Goal: Task Accomplishment & Management: Use online tool/utility

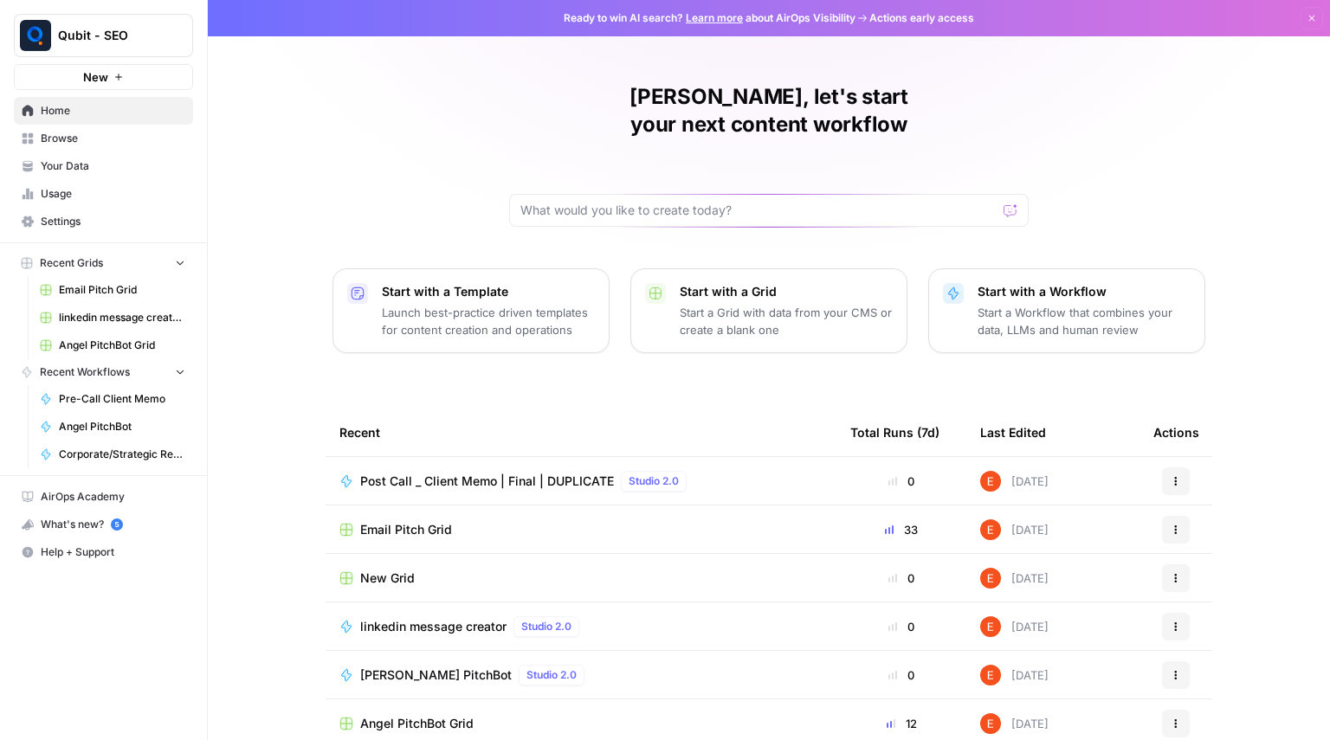
scroll to position [56, 0]
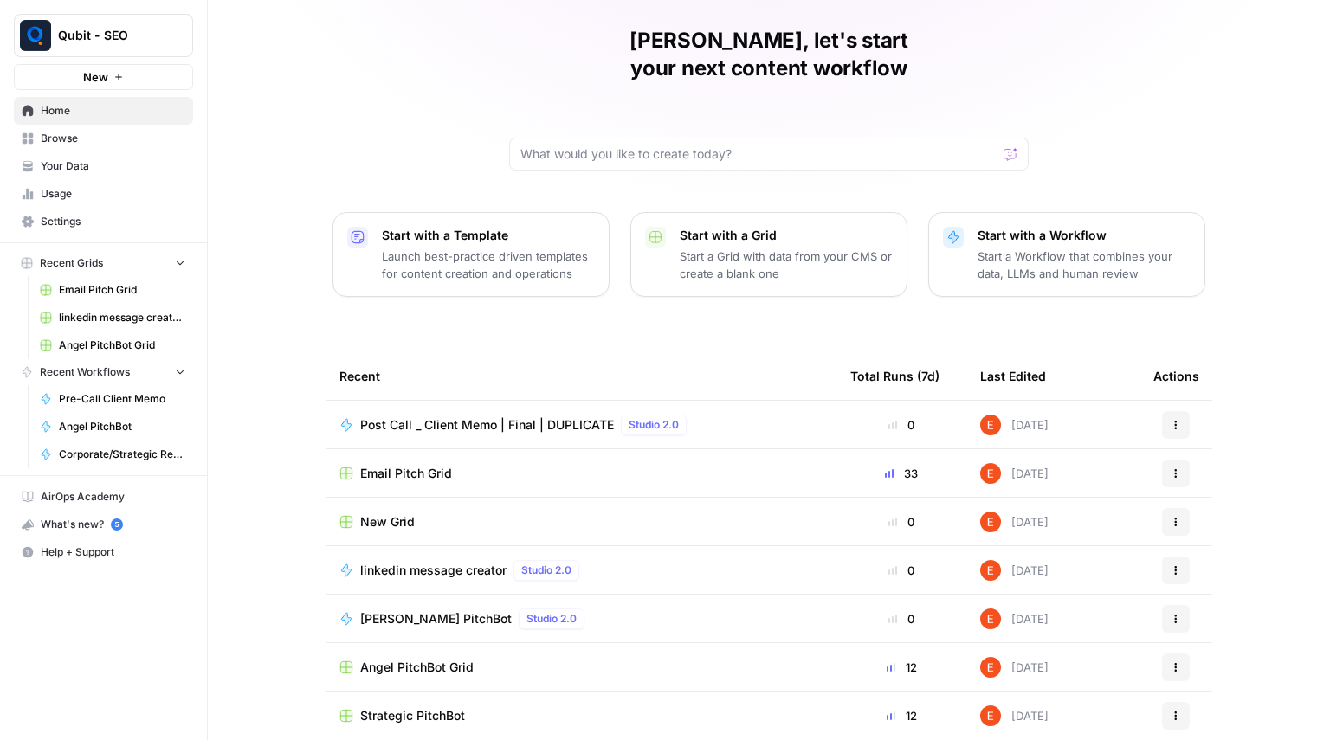
click at [82, 142] on span "Browse" at bounding box center [113, 139] width 145 height 16
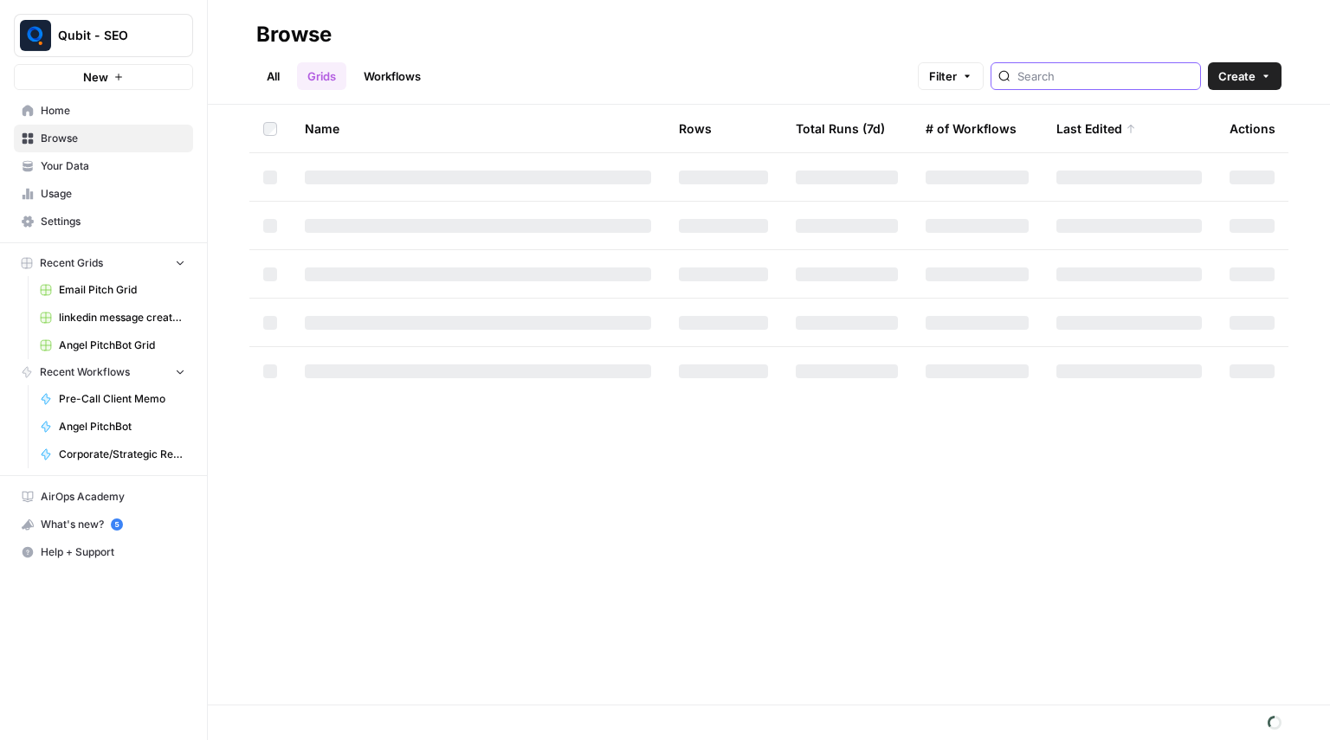
click at [1056, 78] on input "search" at bounding box center [1105, 76] width 176 height 17
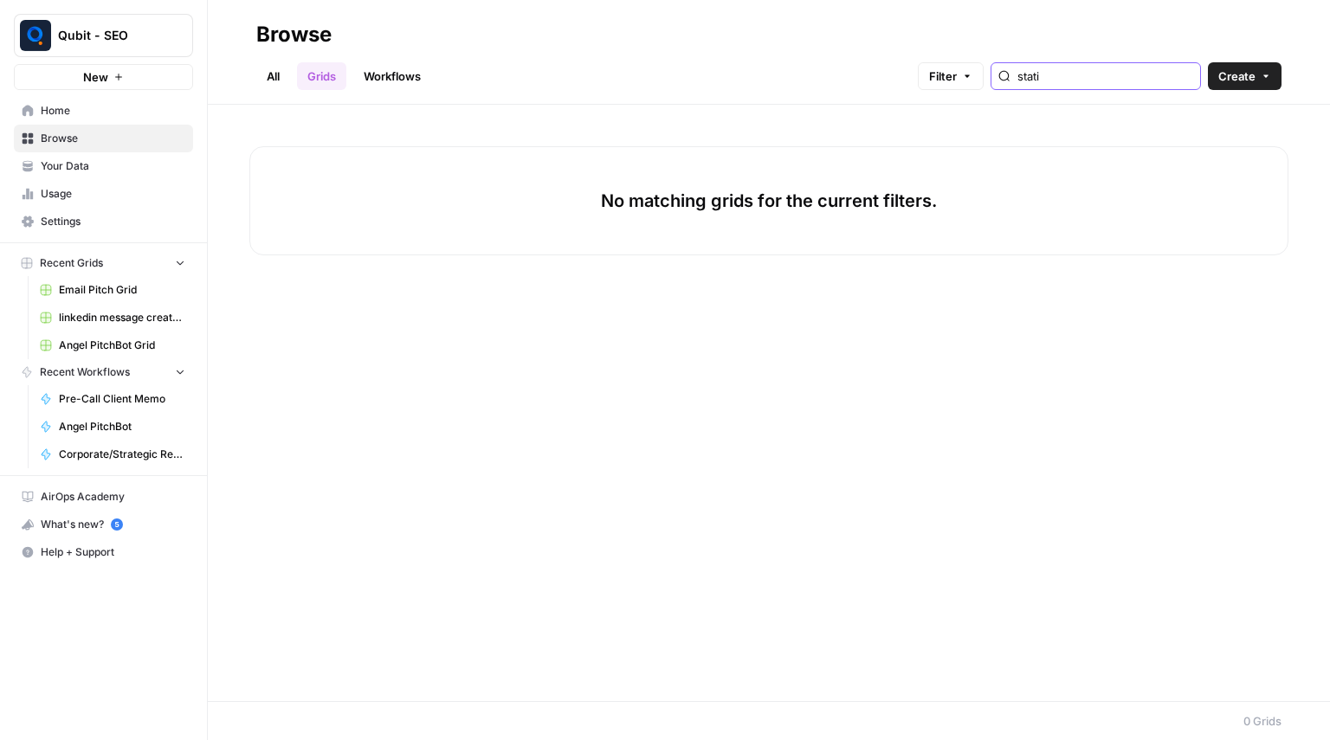
type input "stati"
click at [405, 66] on link "Workflows" at bounding box center [392, 76] width 78 height 28
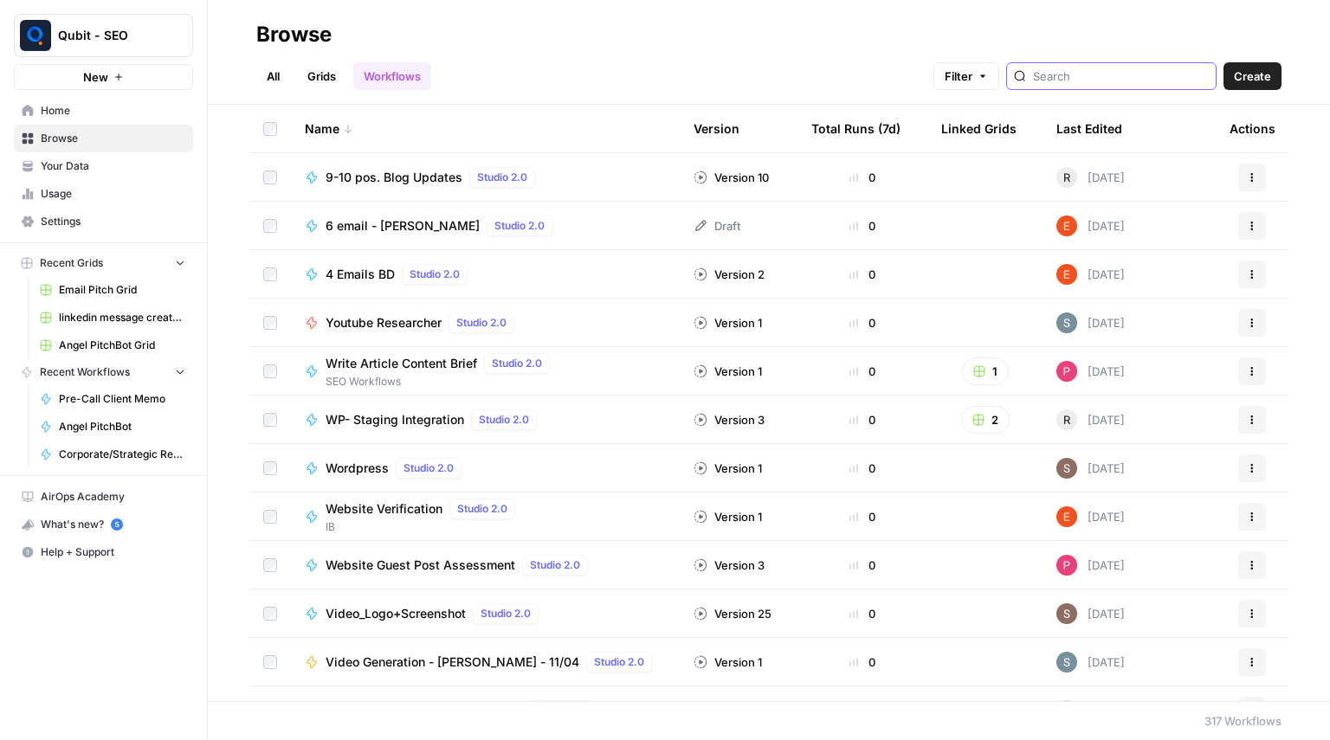
click at [1098, 74] on input "search" at bounding box center [1121, 76] width 176 height 17
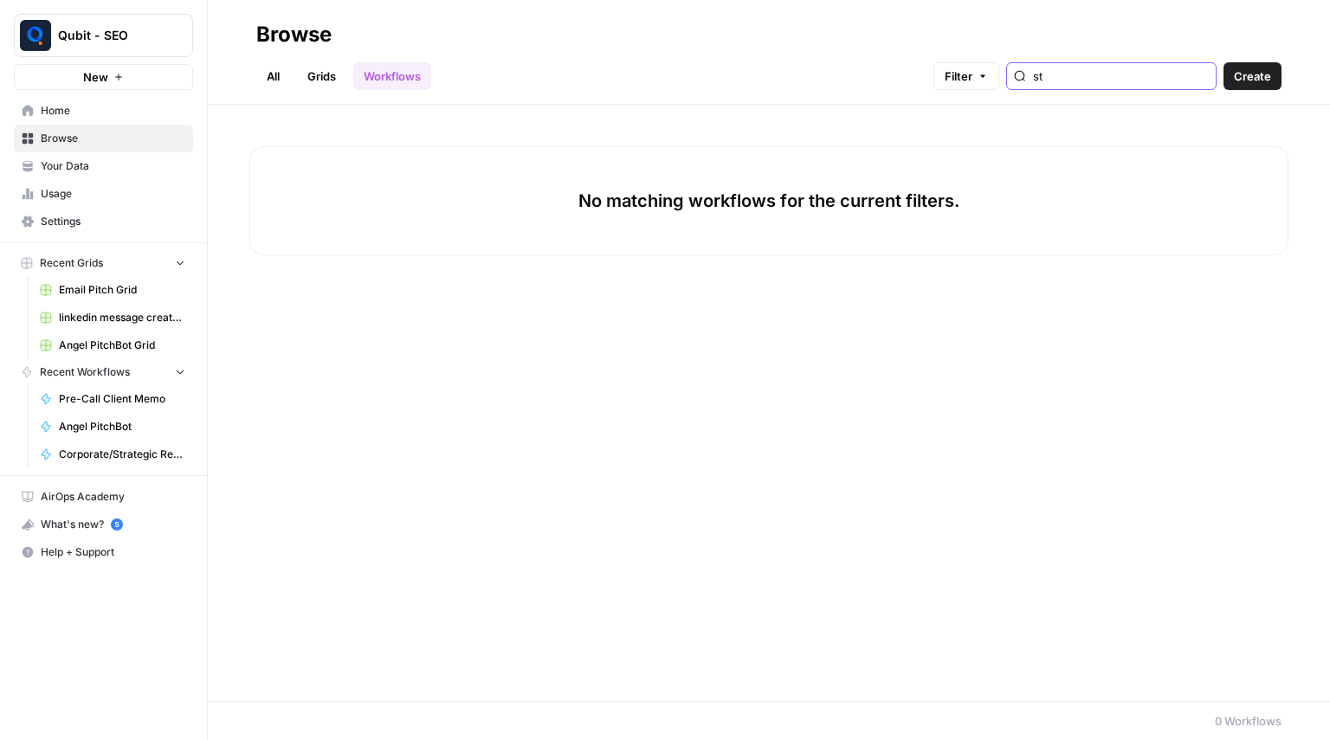
type input "s"
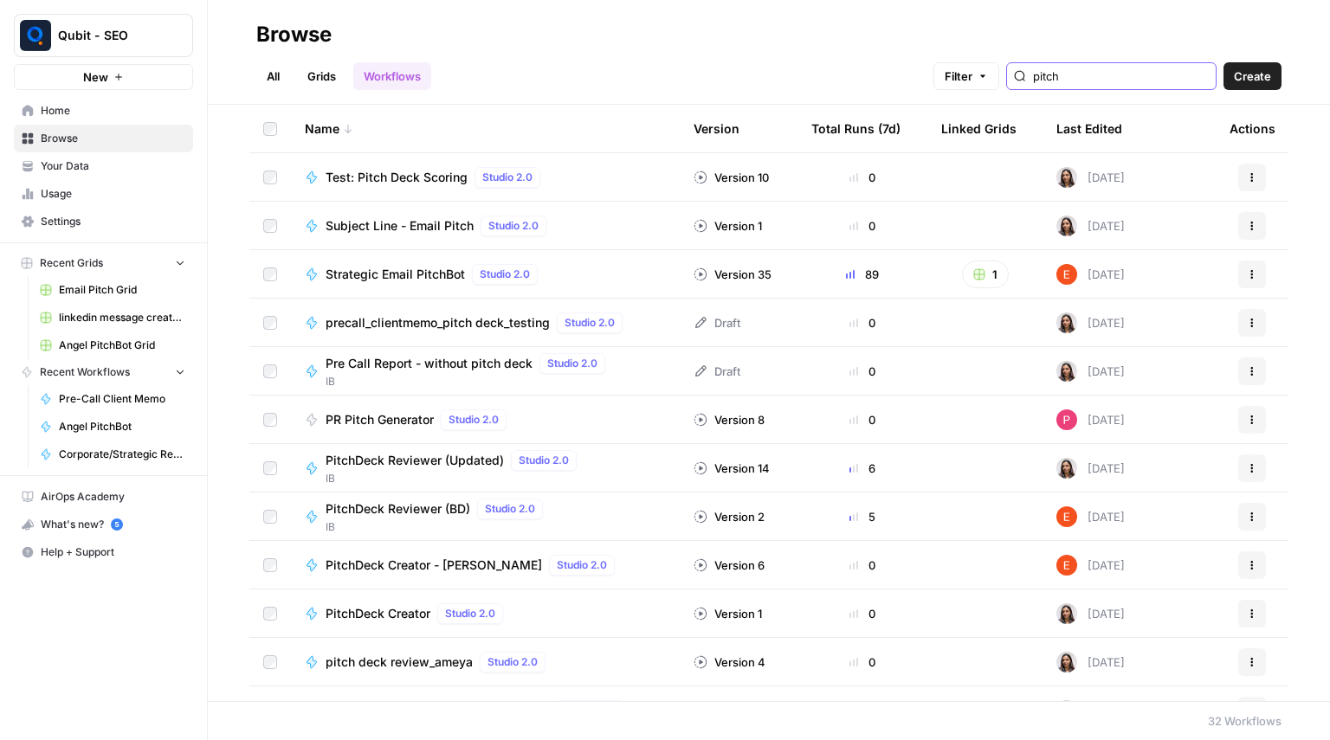
type input "pitch"
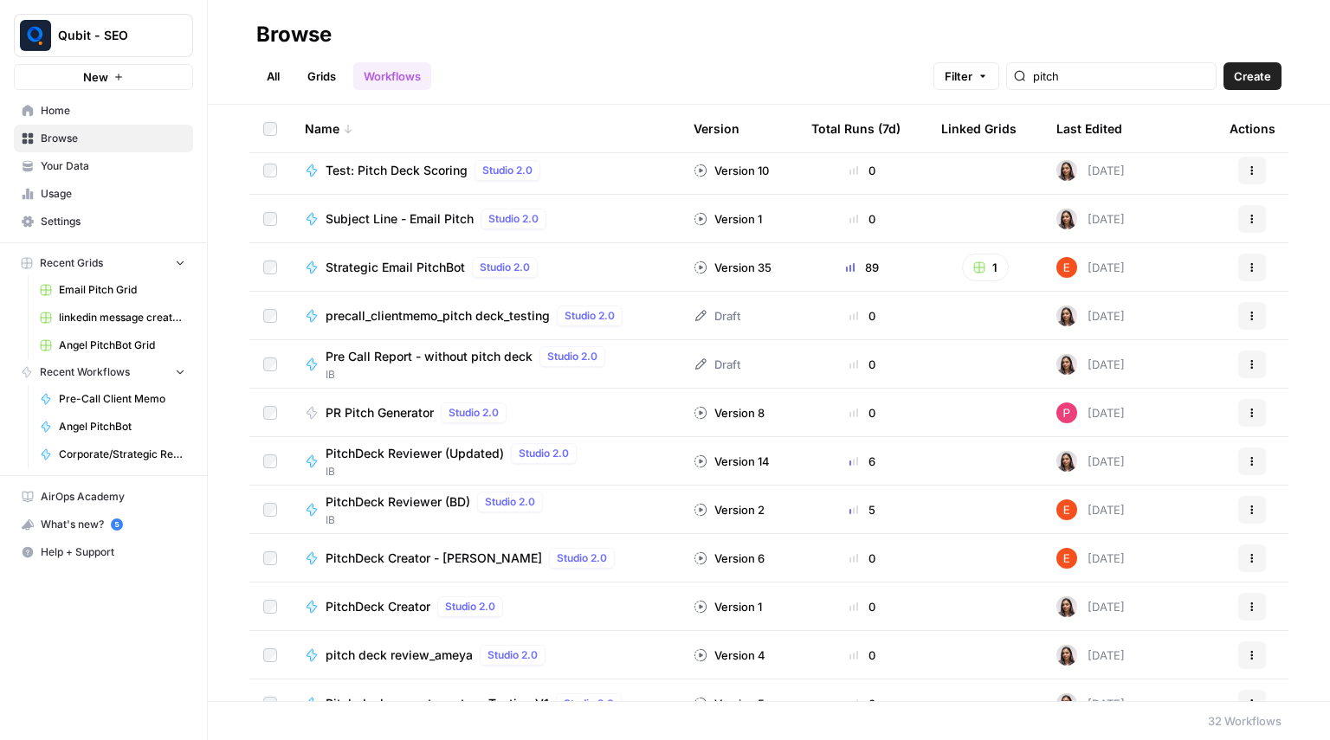
click at [120, 29] on span "Qubit - SEO" at bounding box center [110, 35] width 105 height 17
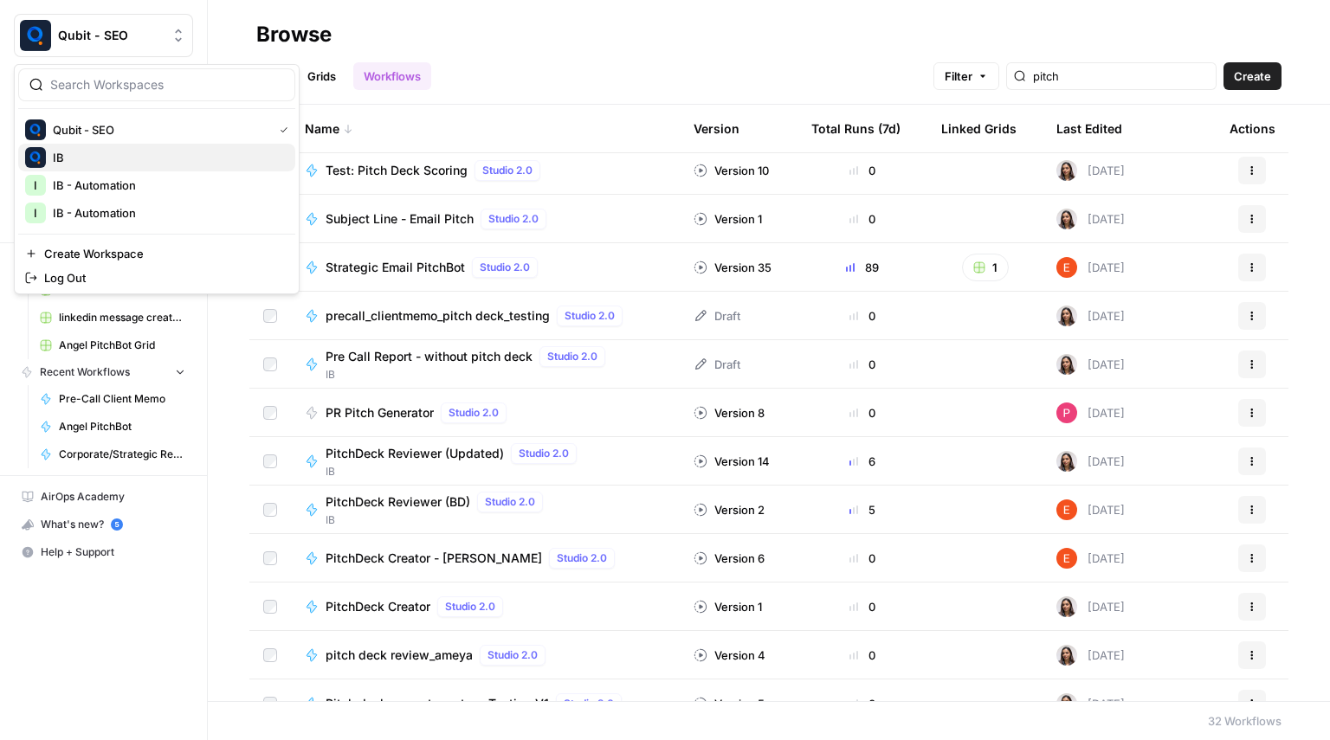
click at [122, 168] on button "IB" at bounding box center [156, 158] width 277 height 28
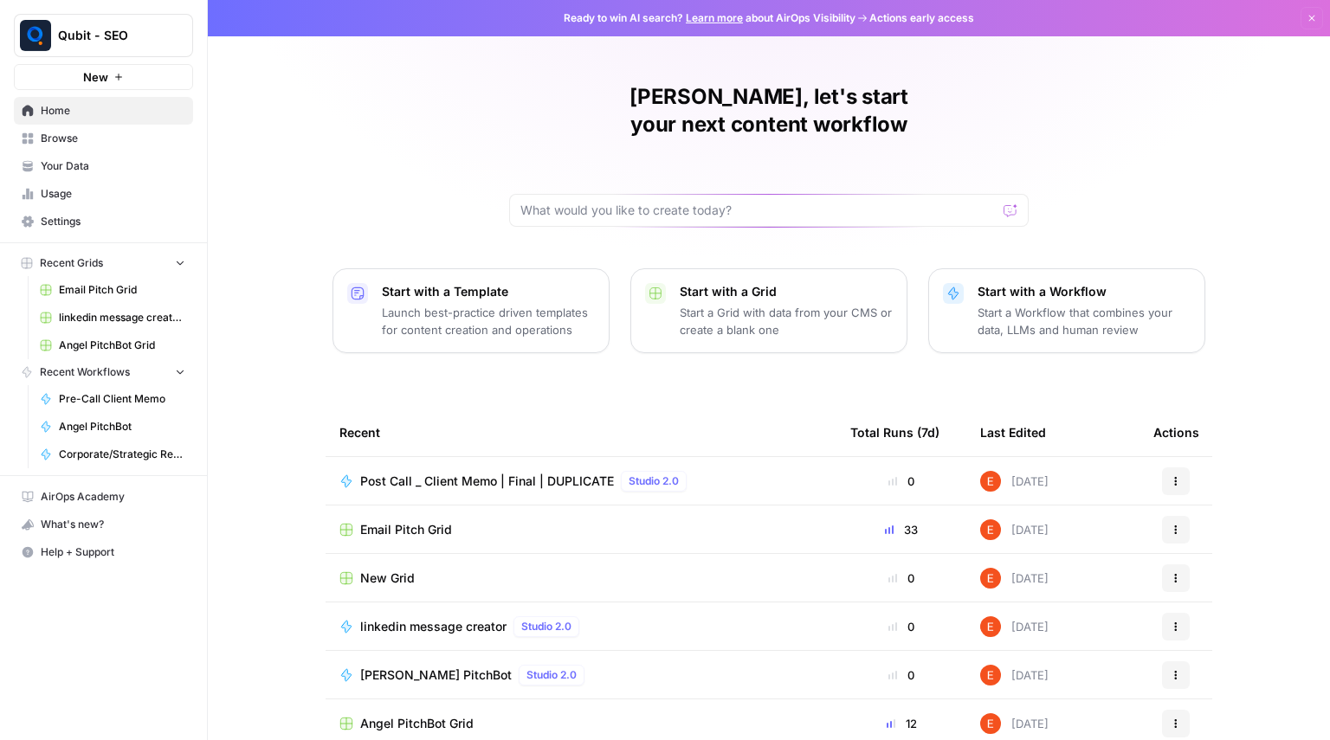
scroll to position [56, 0]
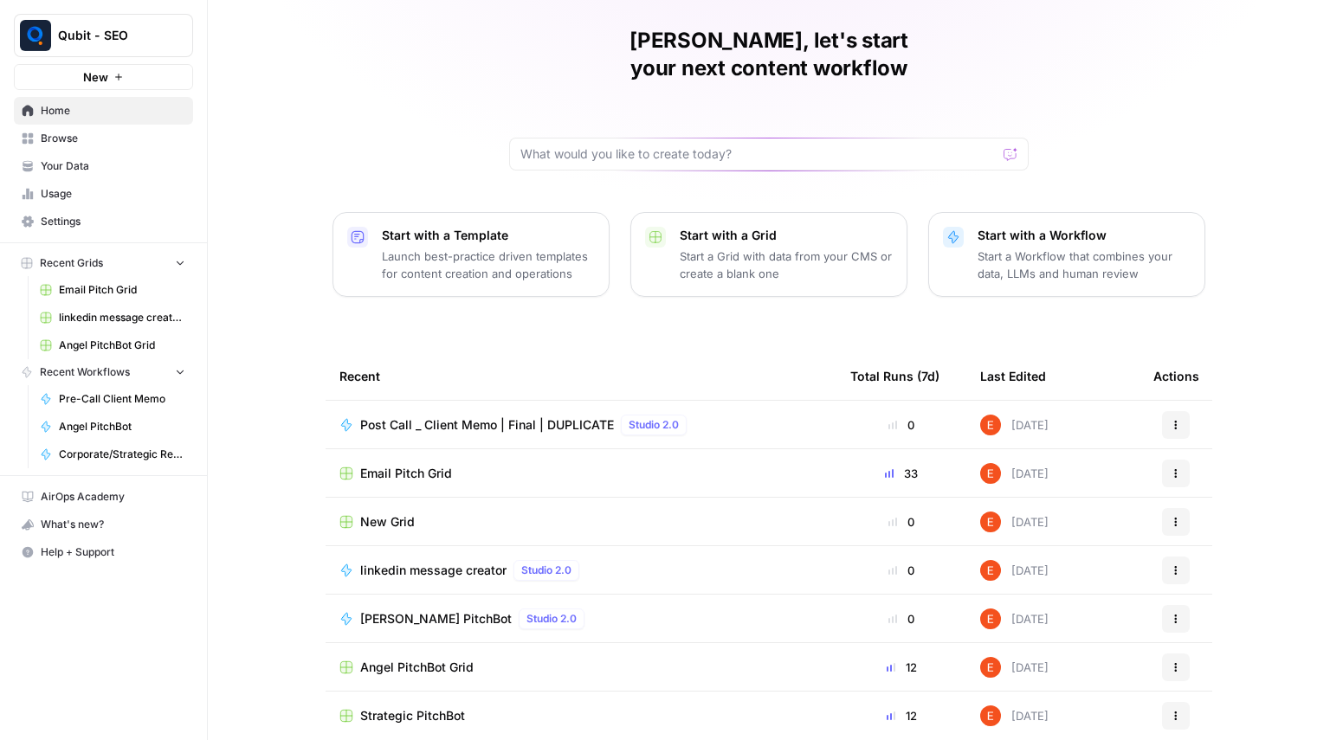
click at [117, 278] on link "Email Pitch Grid" at bounding box center [112, 290] width 161 height 28
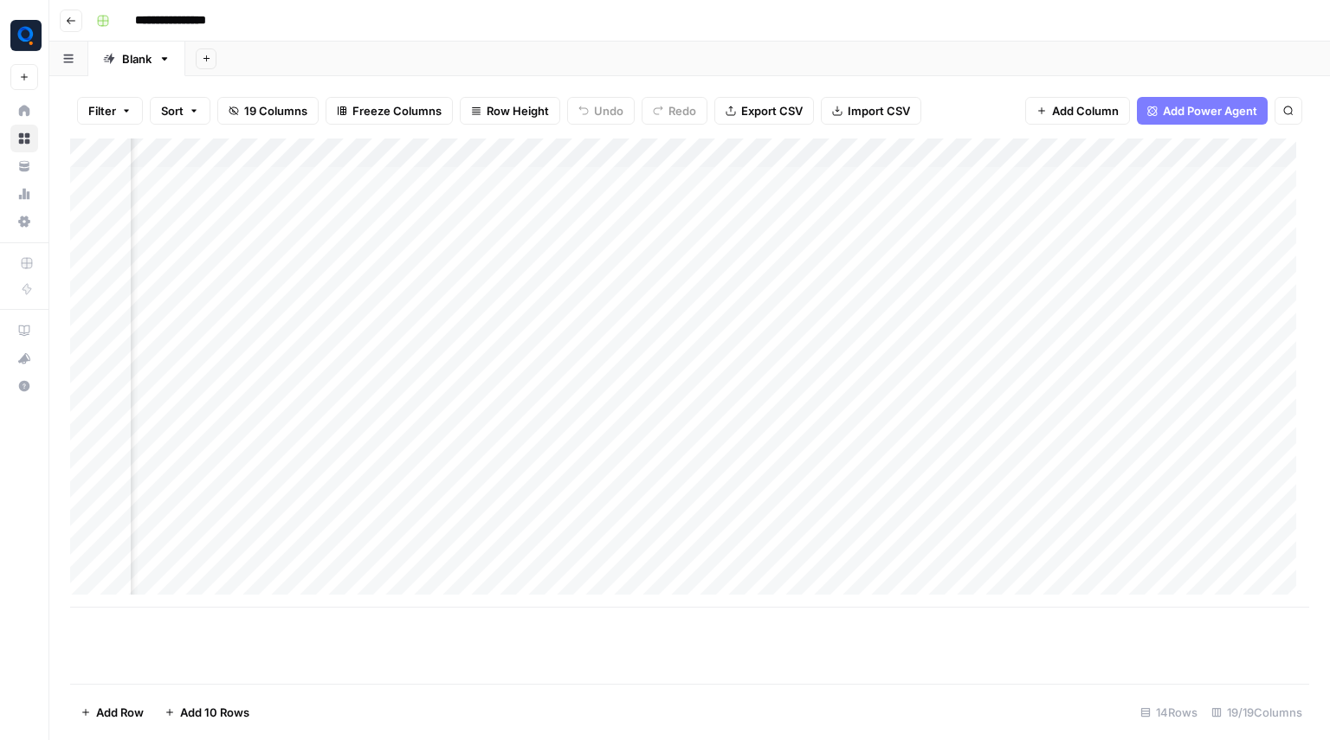
scroll to position [0, 1225]
click at [750, 154] on div "Add Column" at bounding box center [689, 373] width 1239 height 469
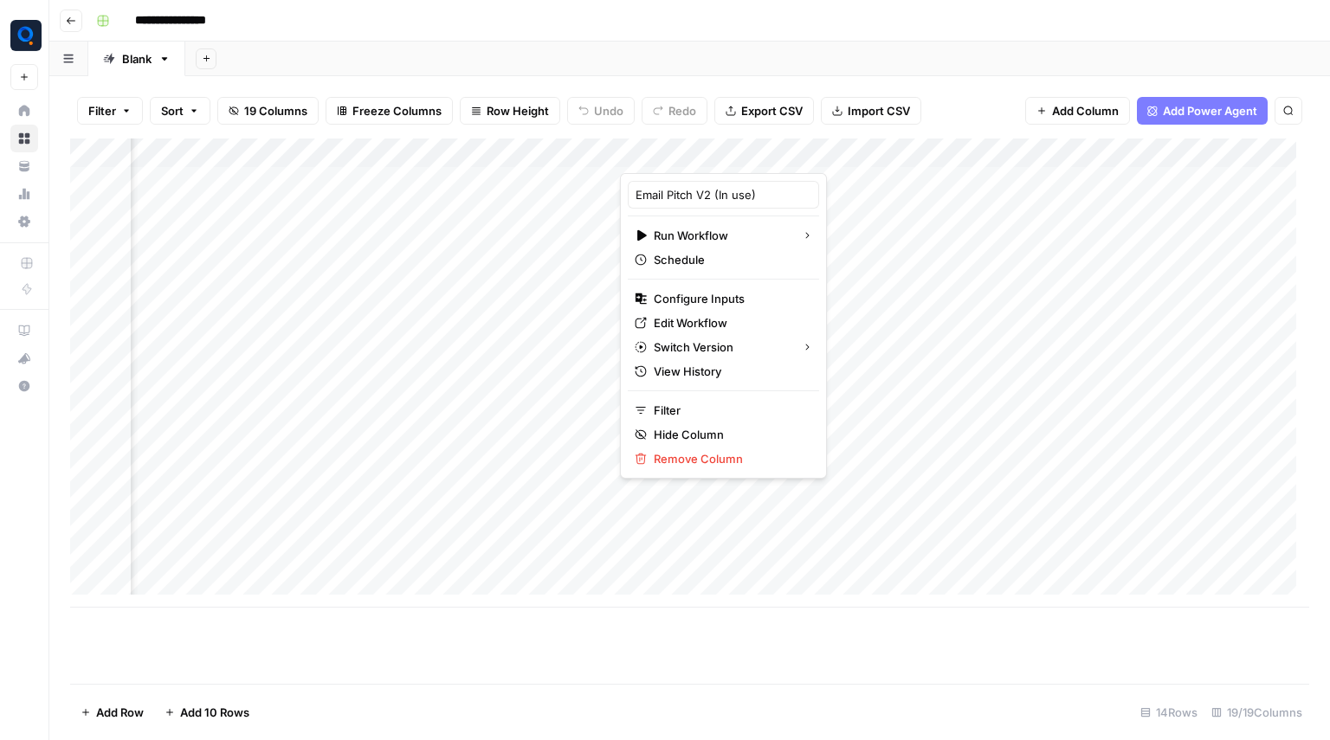
click at [740, 157] on div at bounding box center [698, 156] width 157 height 35
click at [738, 157] on div at bounding box center [698, 156] width 157 height 35
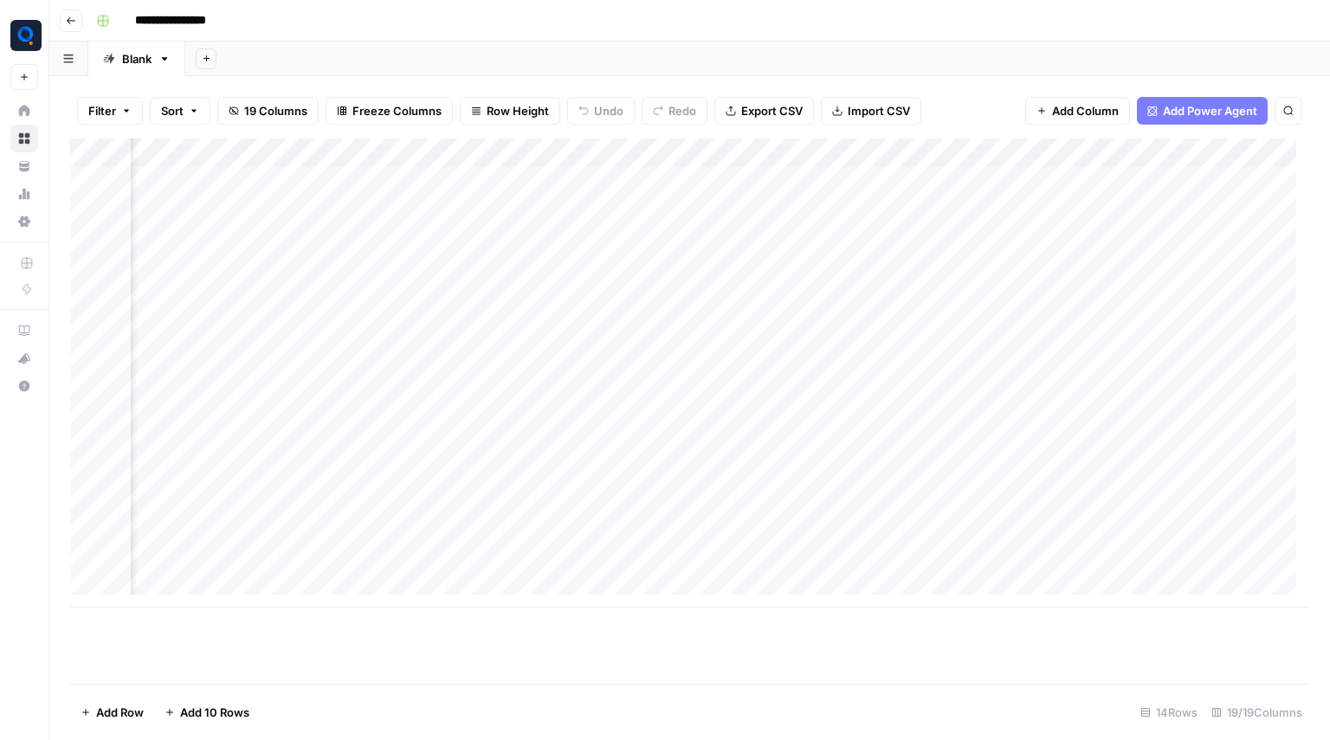
click at [814, 245] on div "Add Column" at bounding box center [689, 373] width 1239 height 469
click at [740, 153] on div "Add Column" at bounding box center [689, 373] width 1239 height 469
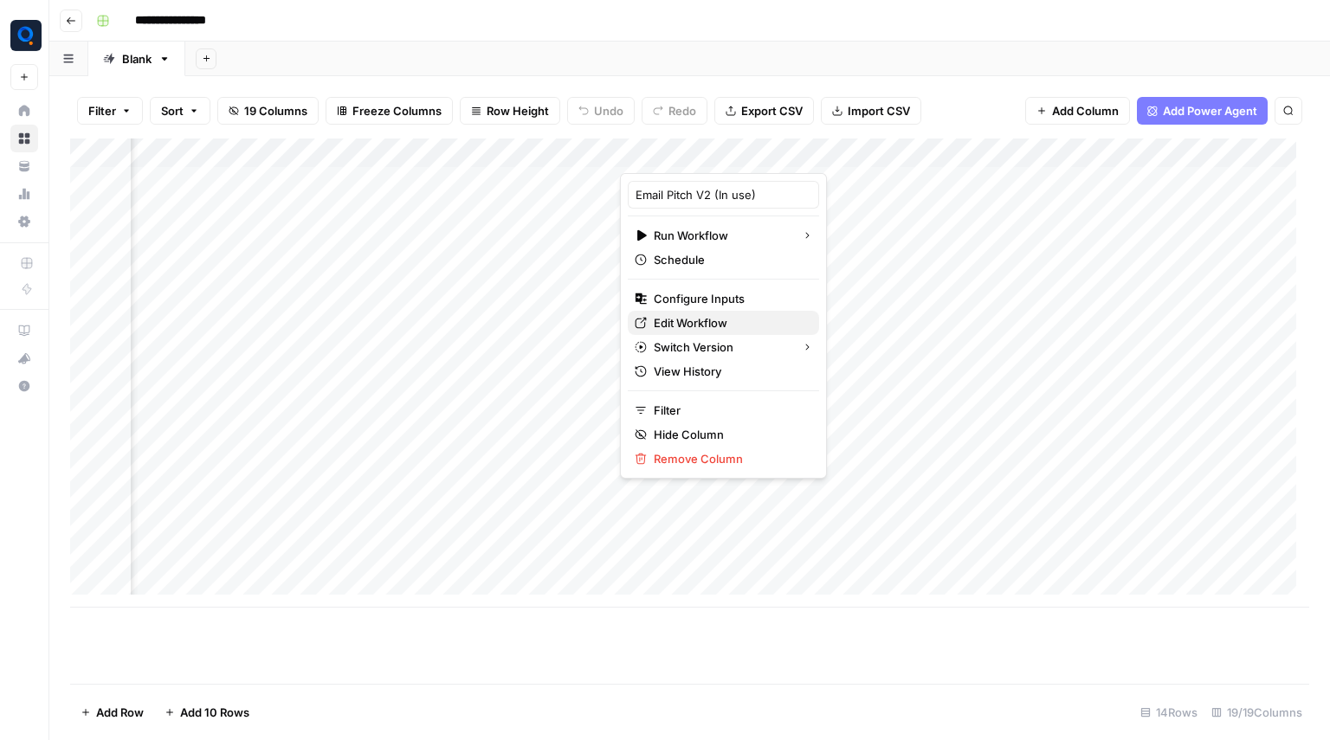
click at [710, 324] on span "Edit Workflow" at bounding box center [730, 322] width 152 height 17
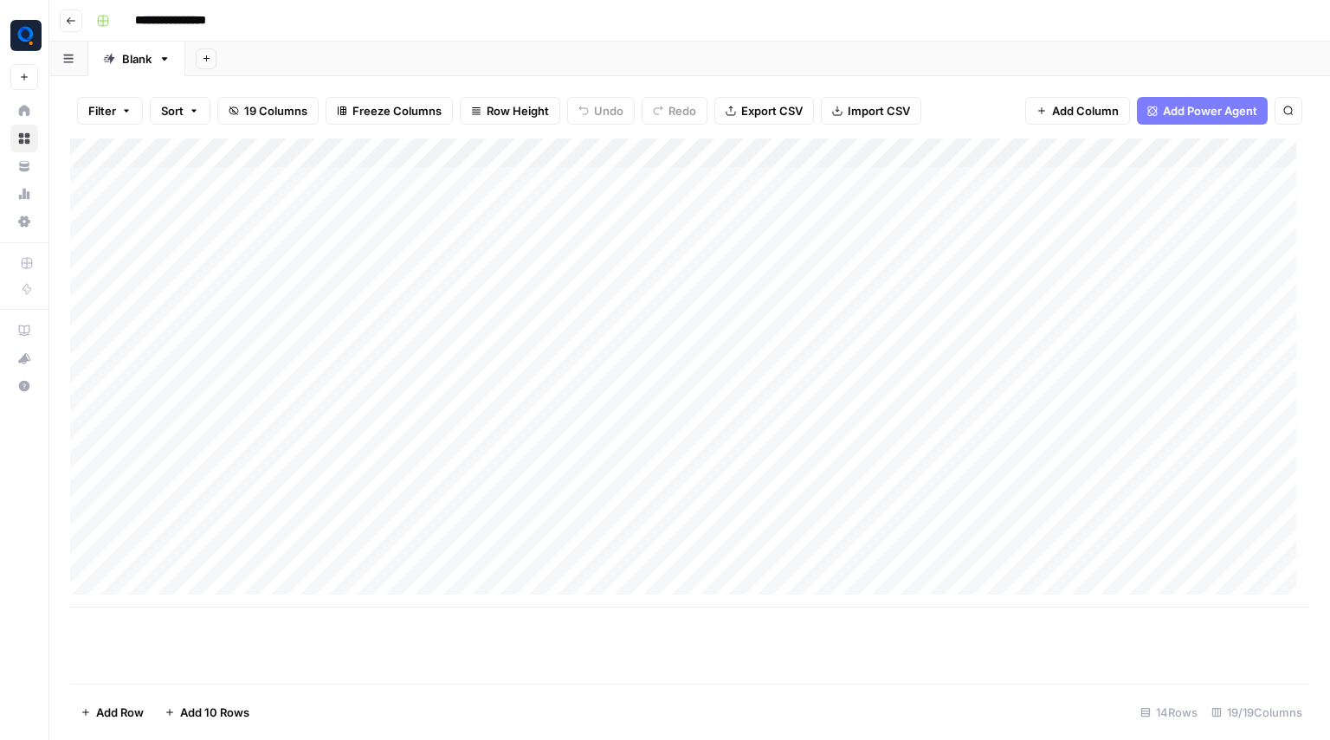
scroll to position [0, 0]
click at [80, 23] on button "Go back" at bounding box center [71, 21] width 23 height 23
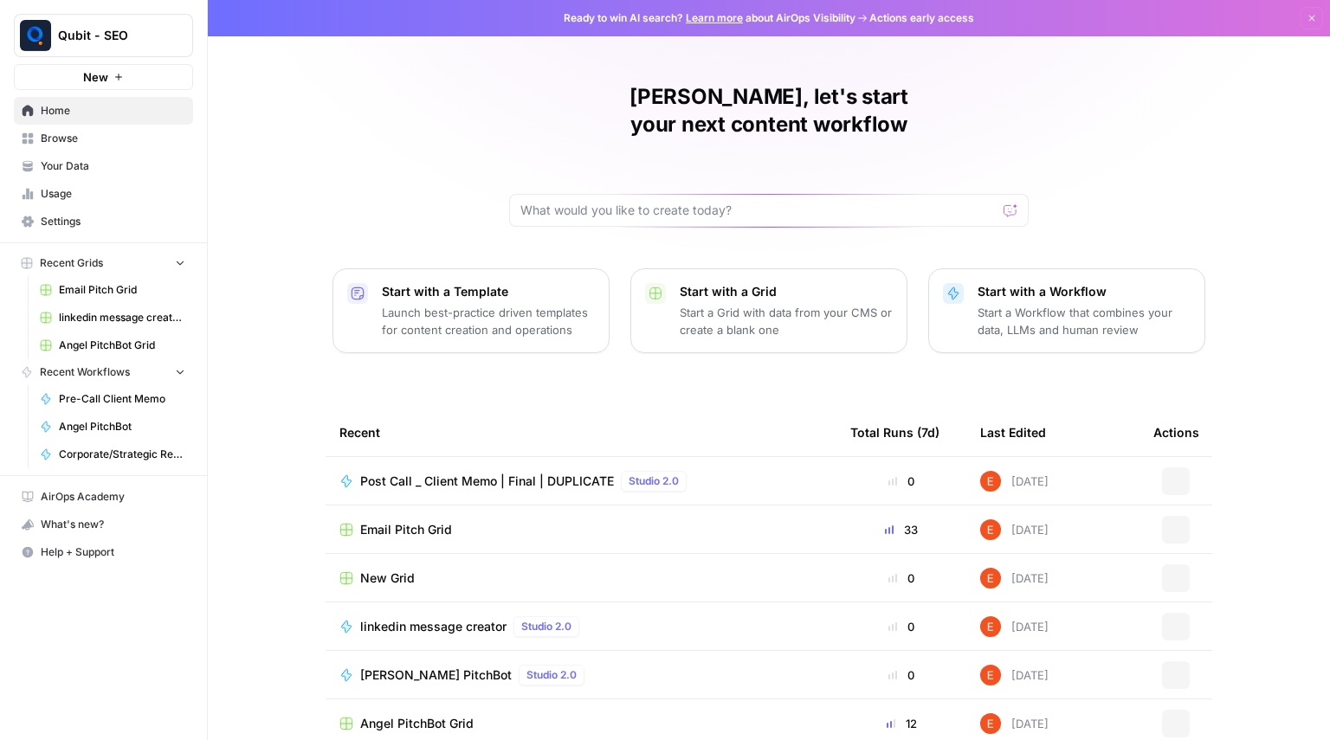
scroll to position [56, 0]
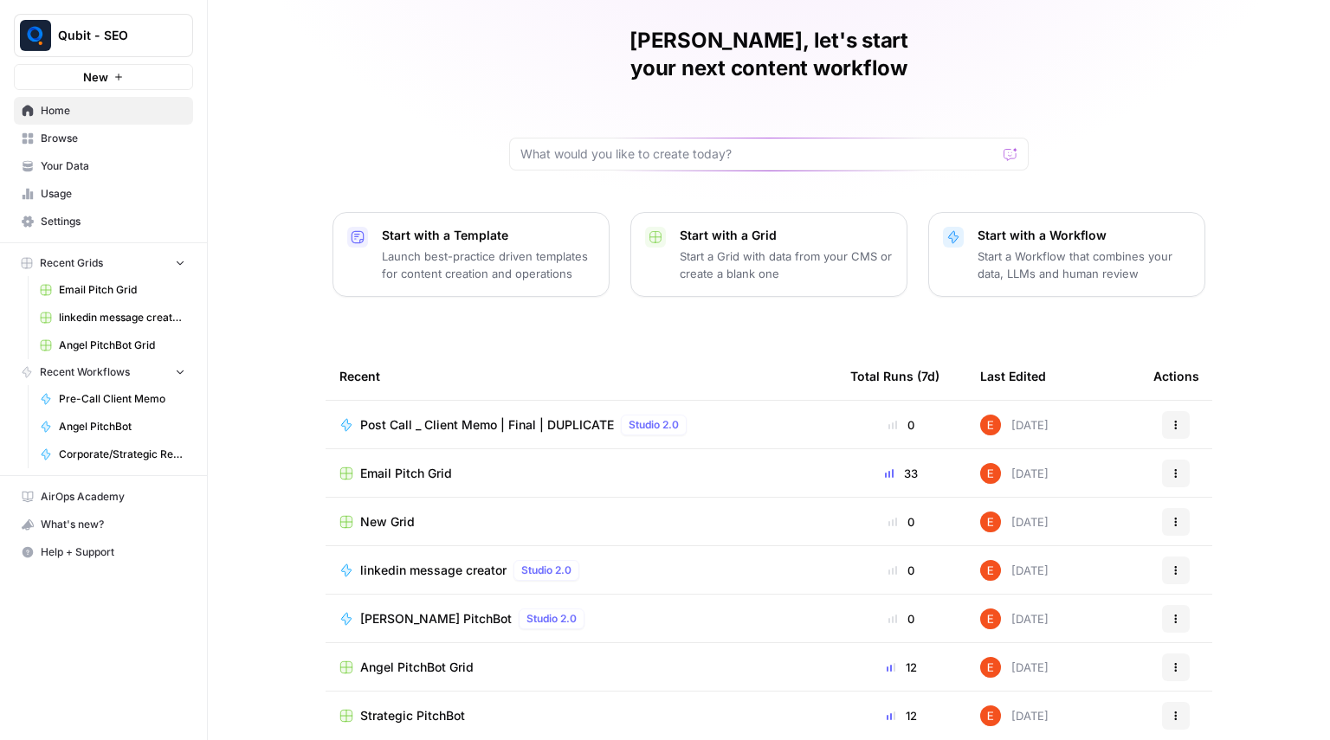
click at [110, 135] on span "Browse" at bounding box center [113, 139] width 145 height 16
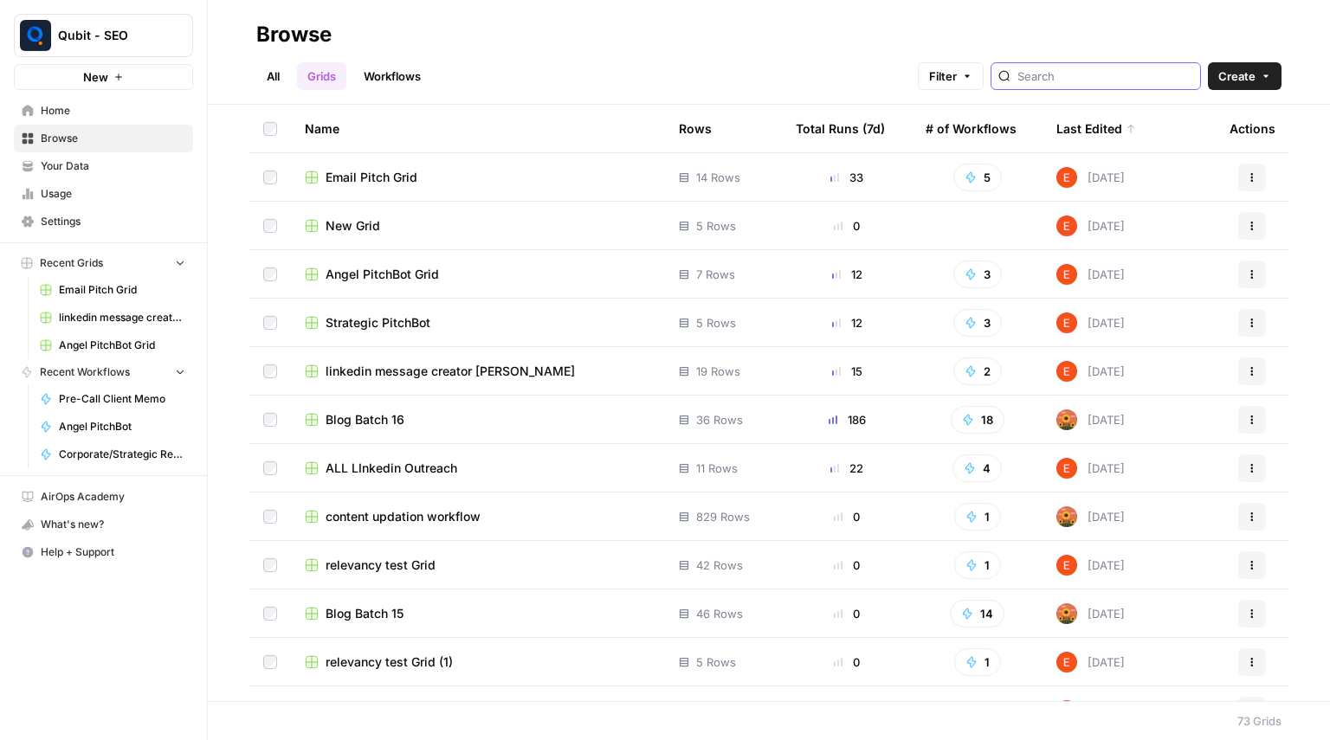
click at [1106, 74] on input "search" at bounding box center [1105, 76] width 176 height 17
click at [384, 65] on link "Workflows" at bounding box center [392, 76] width 78 height 28
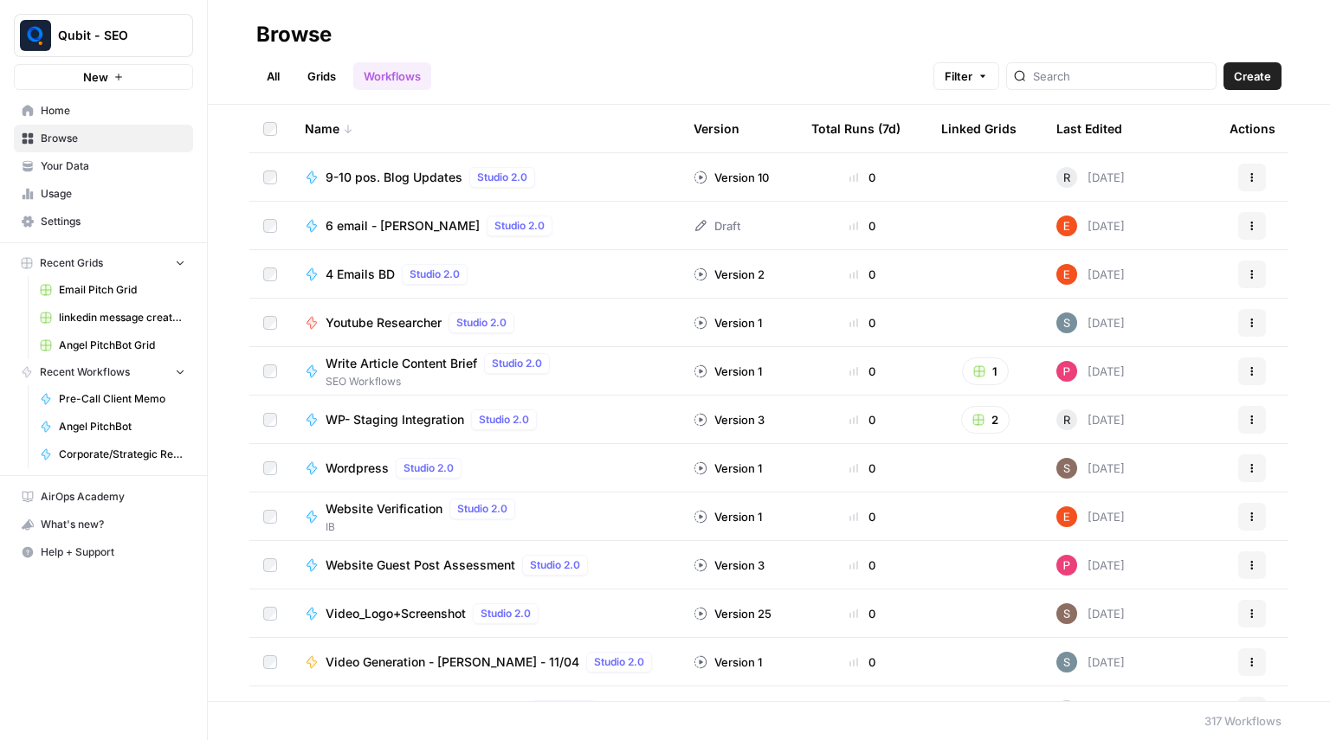
click at [1056, 81] on div at bounding box center [1111, 76] width 210 height 28
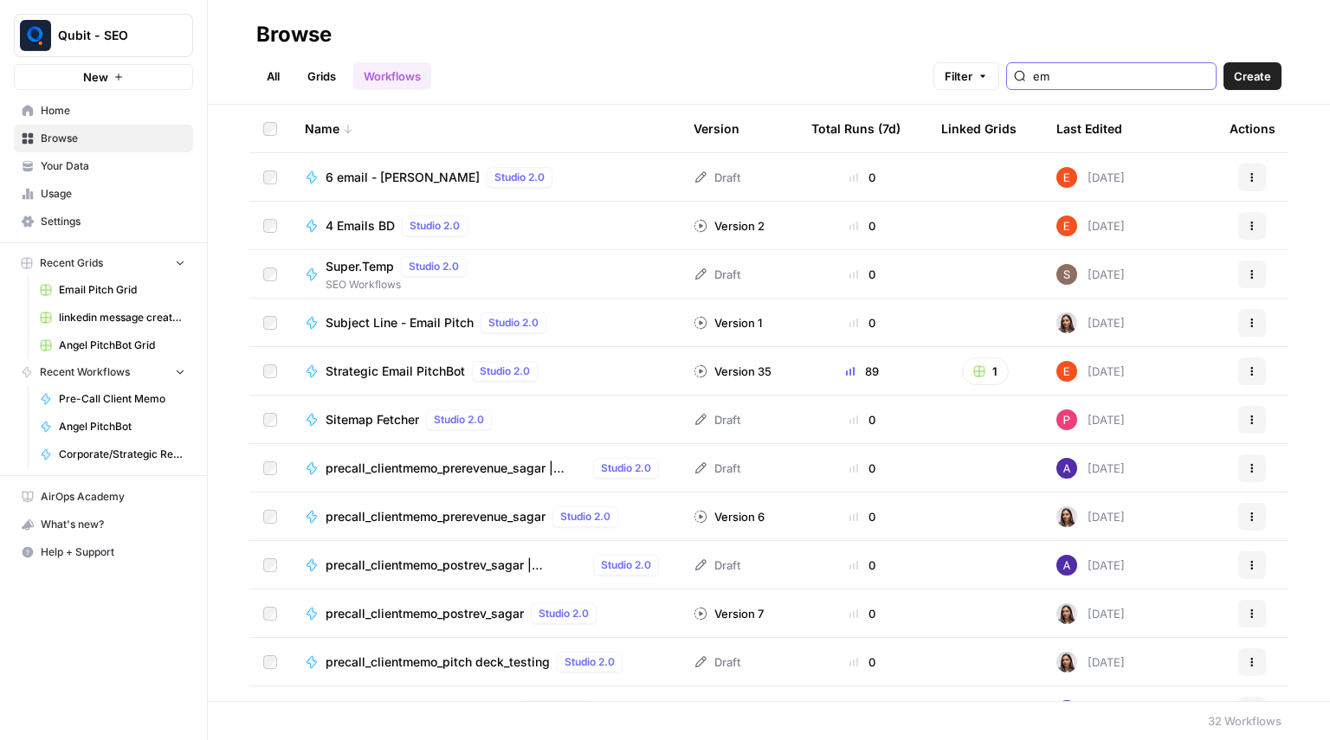
type input "e"
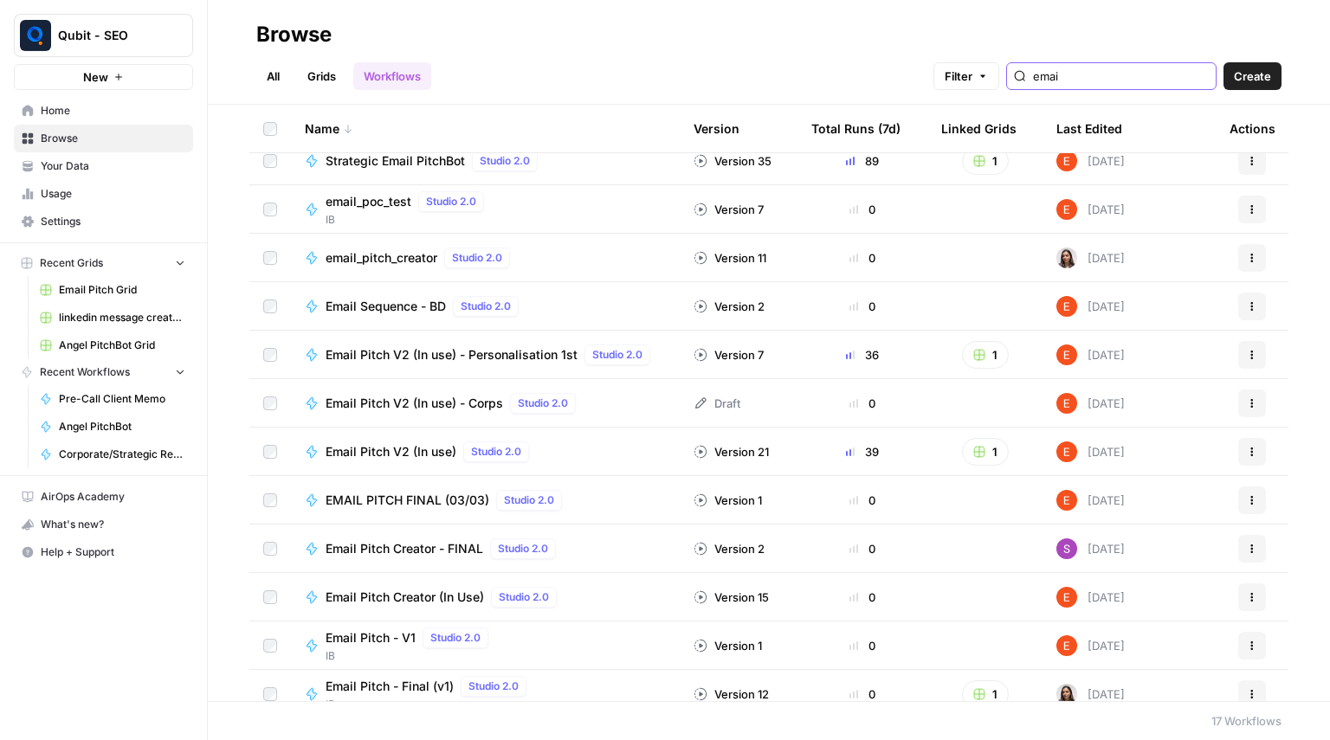
scroll to position [163, 0]
type input "emai"
click at [509, 353] on span "Email Pitch V2 (In use) - Personalisation 1st" at bounding box center [452, 354] width 252 height 17
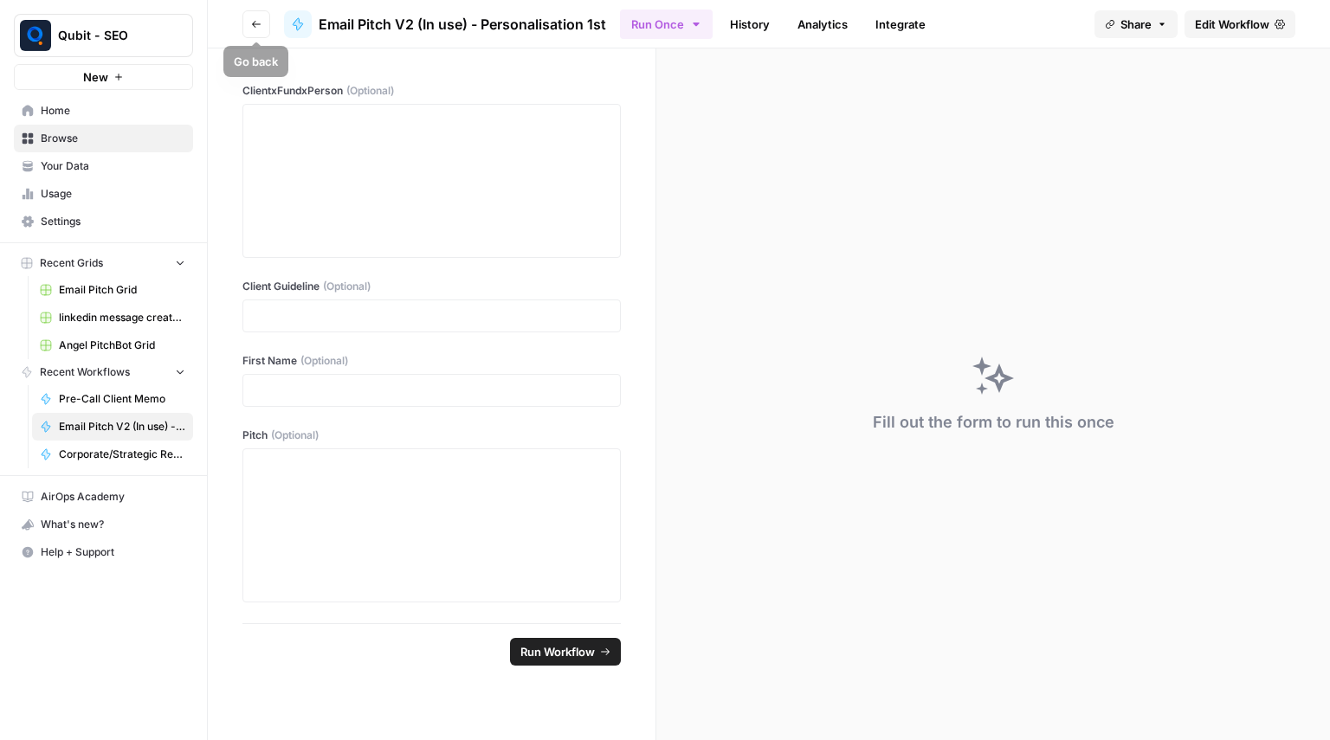
click at [251, 29] on button "Go back" at bounding box center [256, 24] width 28 height 28
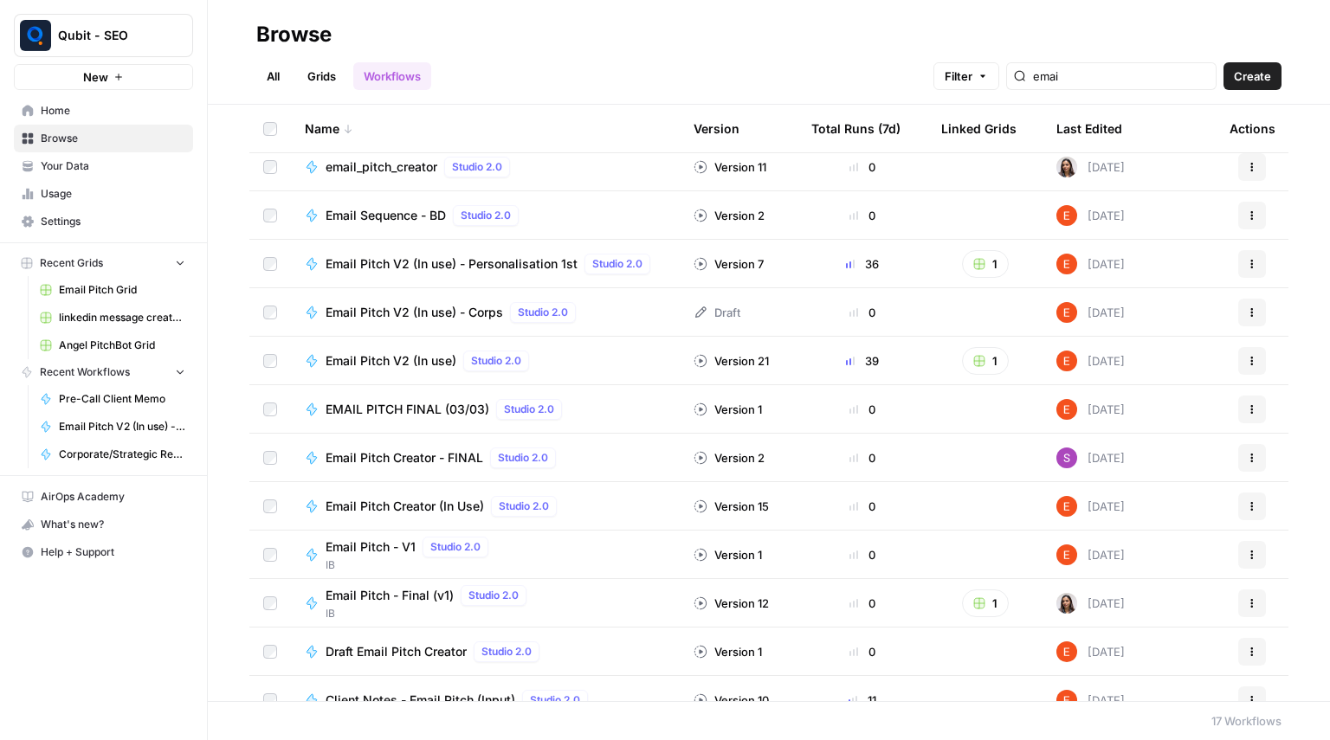
scroll to position [276, 0]
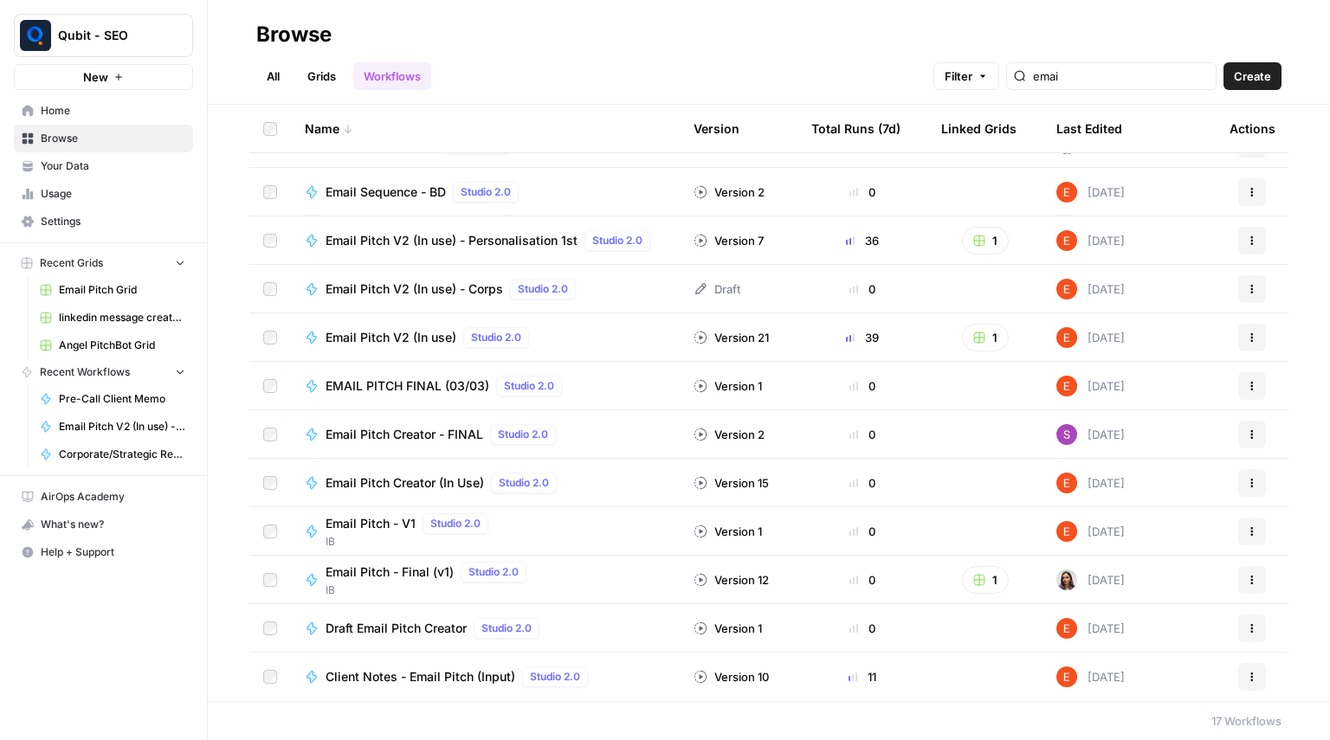
click at [414, 481] on span "Email Pitch Creator (In Use)" at bounding box center [405, 483] width 158 height 17
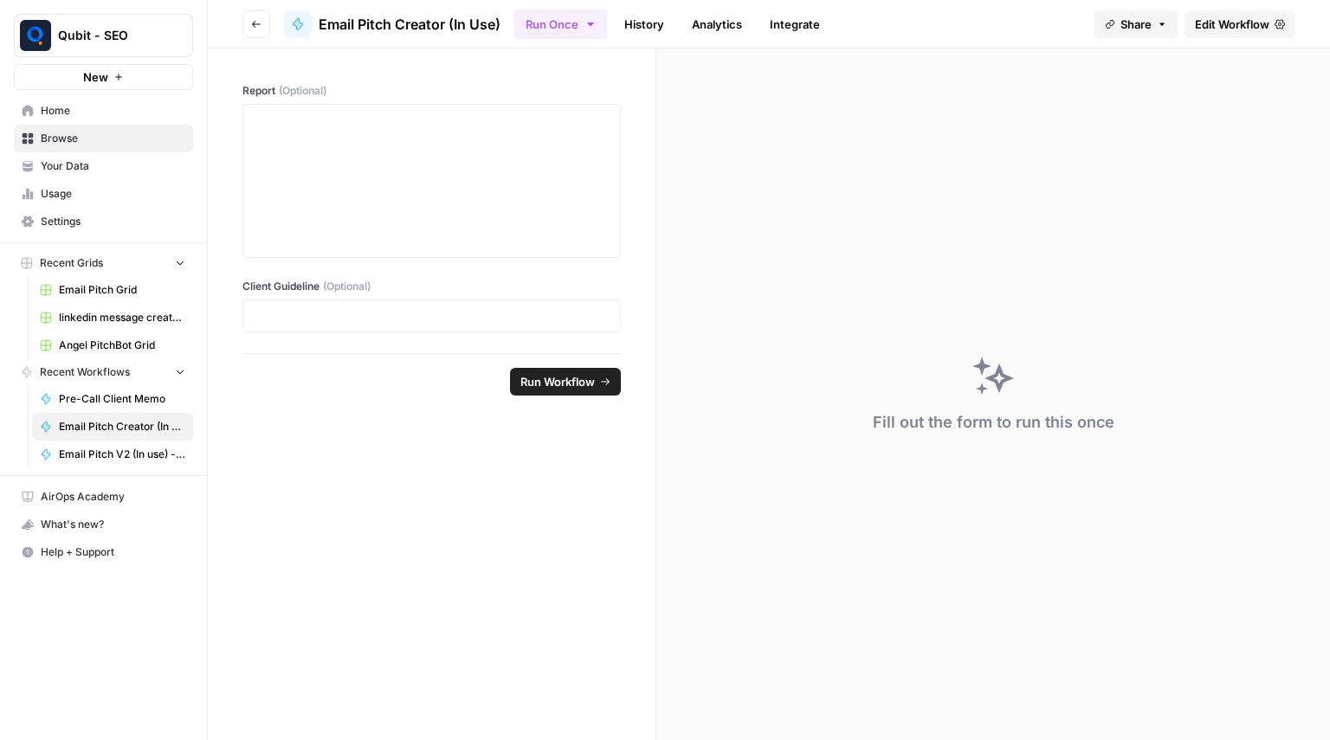
click at [253, 15] on button "Go back" at bounding box center [256, 24] width 28 height 28
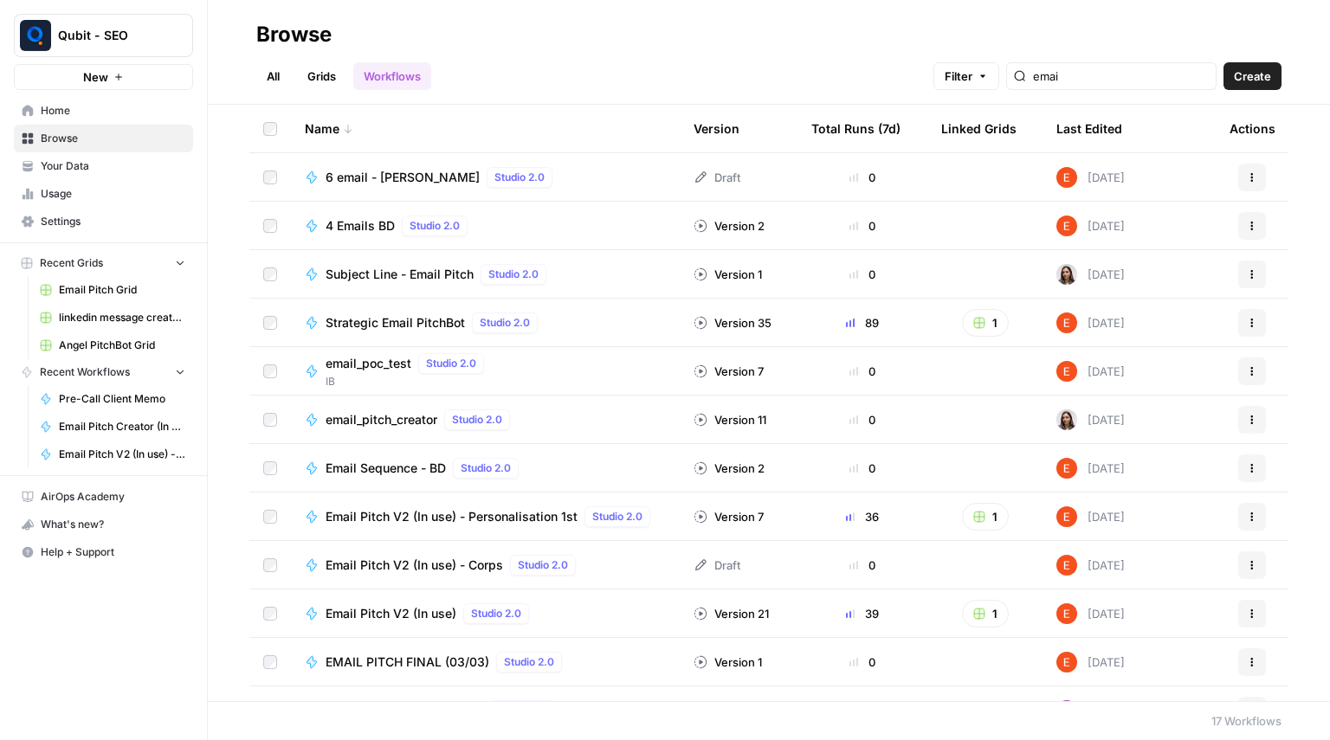
click at [113, 33] on span "Qubit - SEO" at bounding box center [110, 35] width 105 height 17
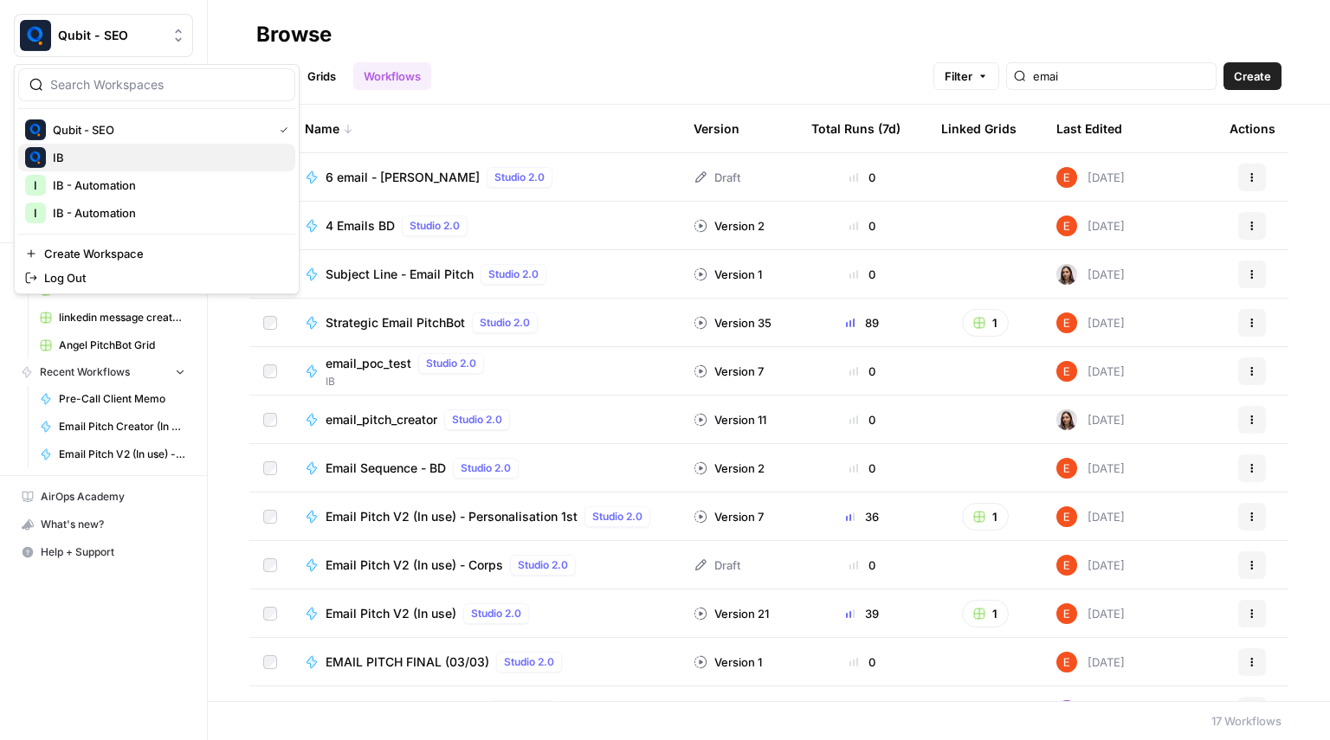
click at [103, 156] on span "IB" at bounding box center [167, 157] width 229 height 17
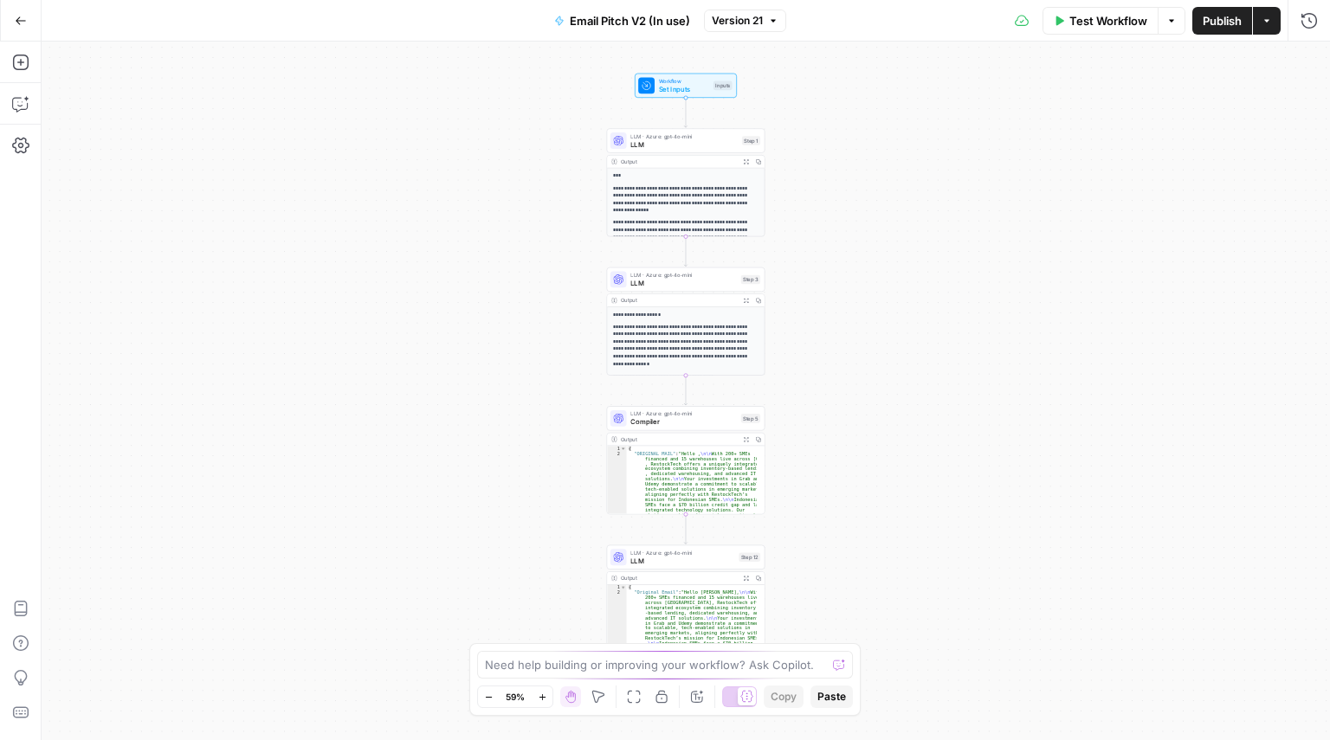
click at [667, 153] on div "**********" at bounding box center [686, 182] width 158 height 108
click at [676, 143] on span "LLM" at bounding box center [683, 144] width 107 height 10
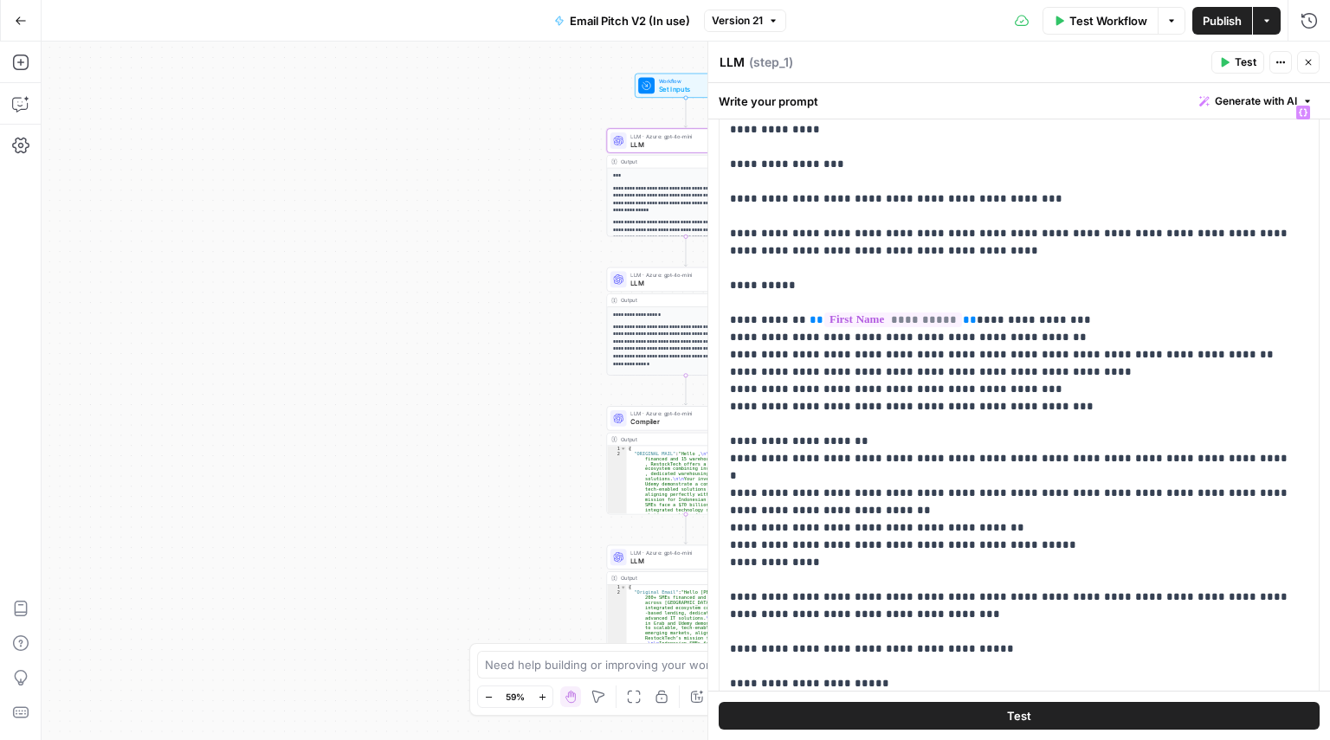
scroll to position [109, 0]
